Goal: Check status

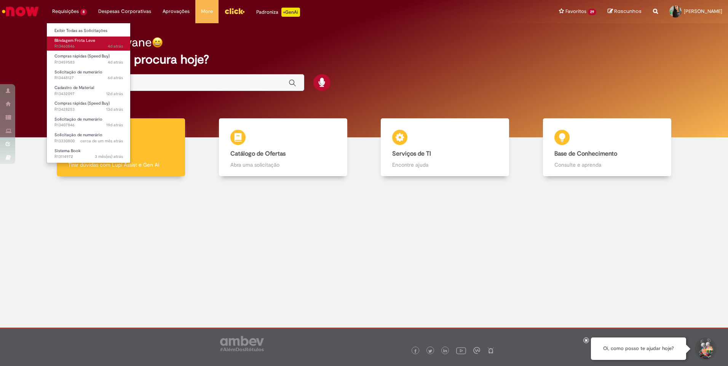
click at [73, 47] on span "4d atrás 4 dias atrás R13460846" at bounding box center [88, 46] width 69 height 6
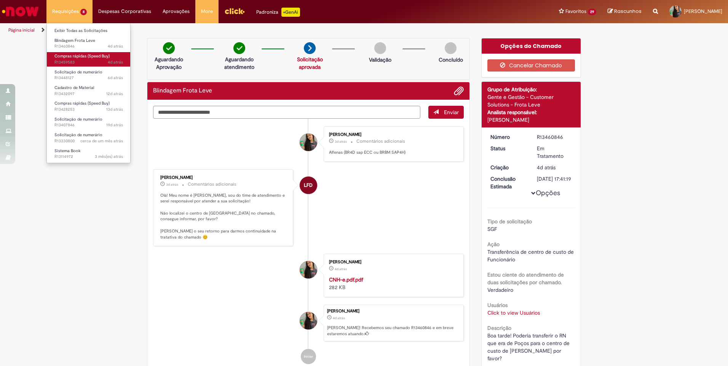
click at [84, 61] on span "4d atrás 4 dias atrás R13459583" at bounding box center [88, 62] width 69 height 6
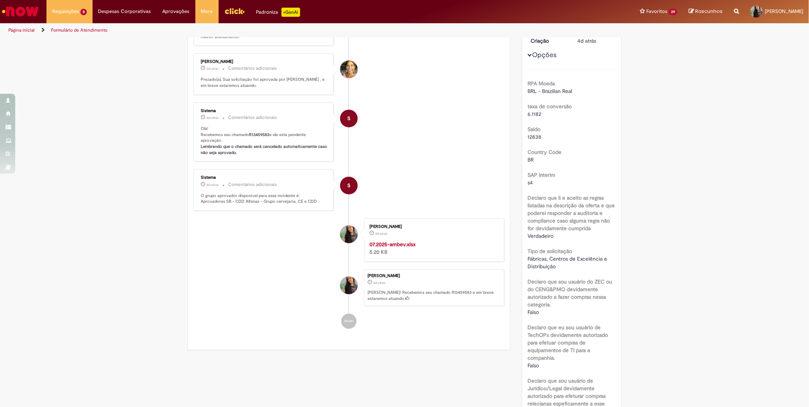
scroll to position [42, 0]
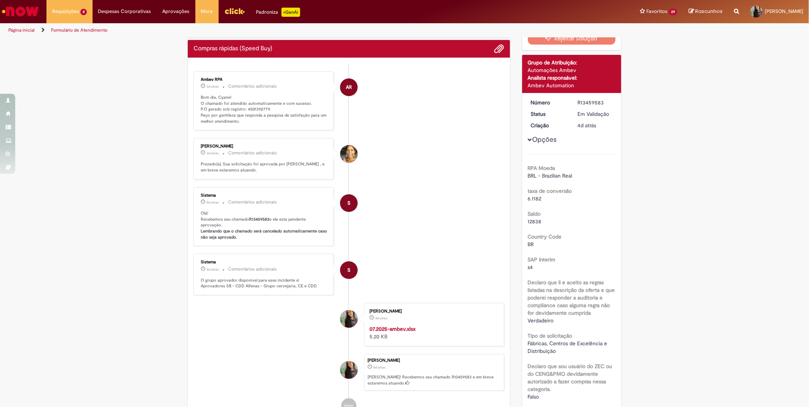
click at [253, 108] on p "Bom dia, Cyane! O chamado foi atendido automaticamente e com sucesso. P.O gerad…" at bounding box center [264, 109] width 127 height 30
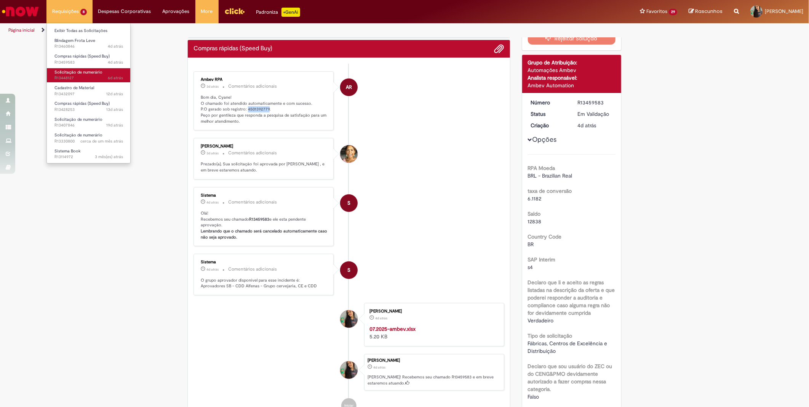
click at [85, 74] on span "Solicitação de numerário" at bounding box center [78, 72] width 48 height 6
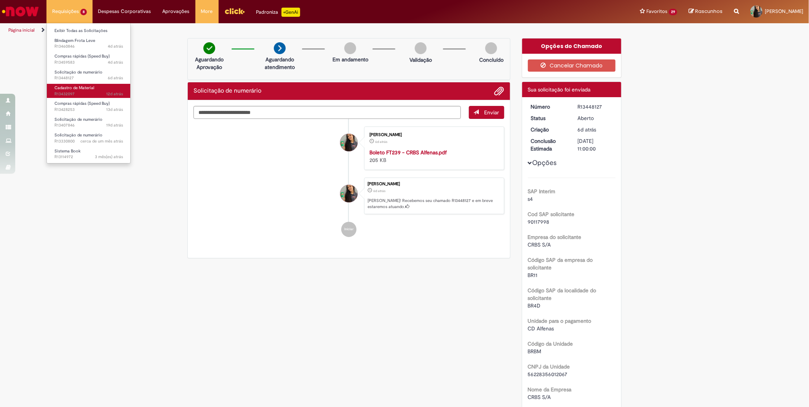
click at [85, 92] on span "12d atrás 12 dias atrás R13432097" at bounding box center [88, 94] width 69 height 6
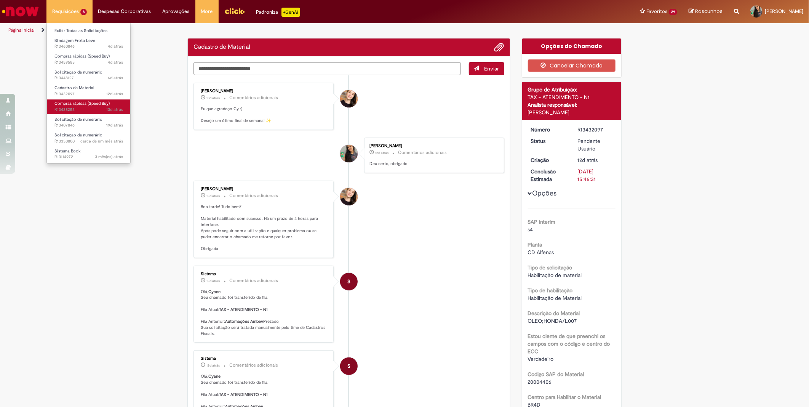
click at [92, 111] on span "13d atrás 13 dias atrás R13428253" at bounding box center [88, 110] width 69 height 6
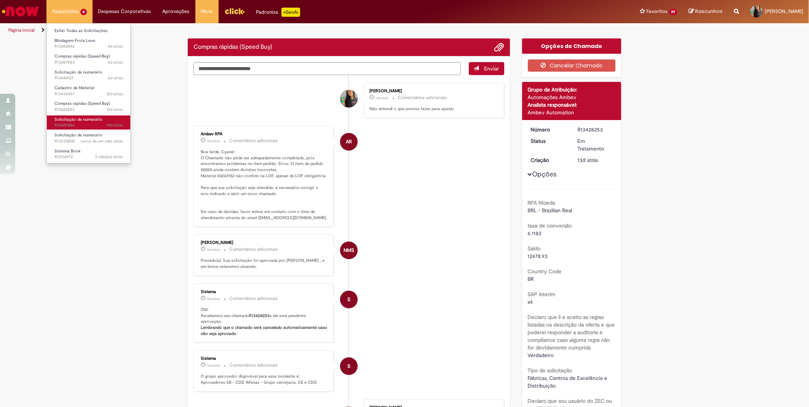
click at [94, 118] on span "Solicitação de numerário" at bounding box center [78, 119] width 48 height 6
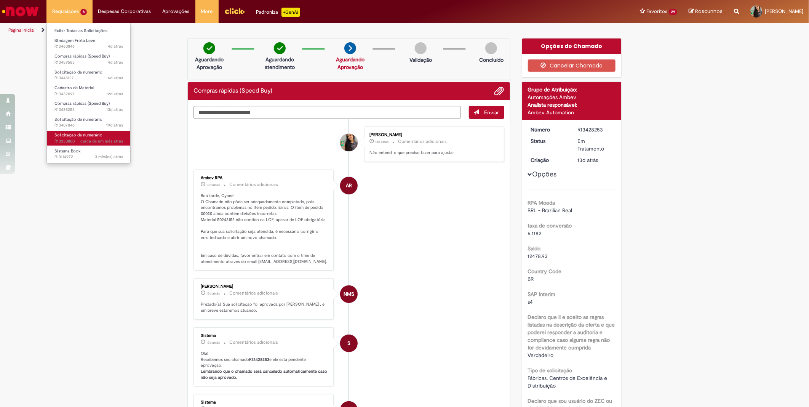
click at [98, 138] on span "cerca de um mês atrás" at bounding box center [101, 141] width 43 height 6
click at [94, 154] on div "[DATE] 17:57:53" at bounding box center [96, 151] width 35 height 9
click at [76, 154] on span "3 mês(es) atrás 3 meses atrás [DATE] 16:35:09 R13114972" at bounding box center [88, 157] width 69 height 6
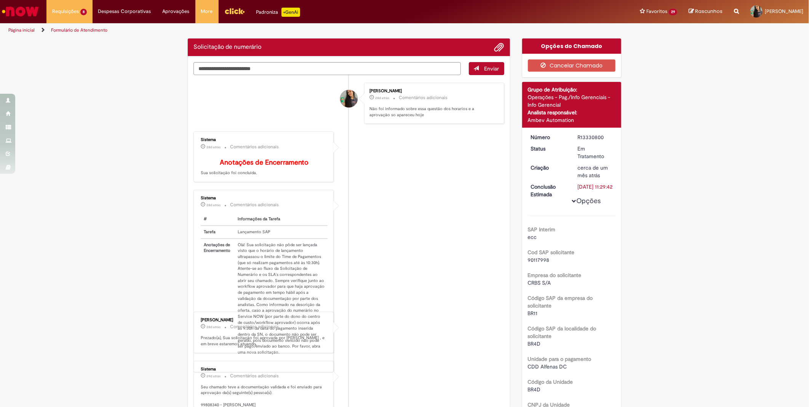
click at [232, 8] on img "Menu Cabeçalho" at bounding box center [234, 10] width 21 height 11
